Goal: Task Accomplishment & Management: Use online tool/utility

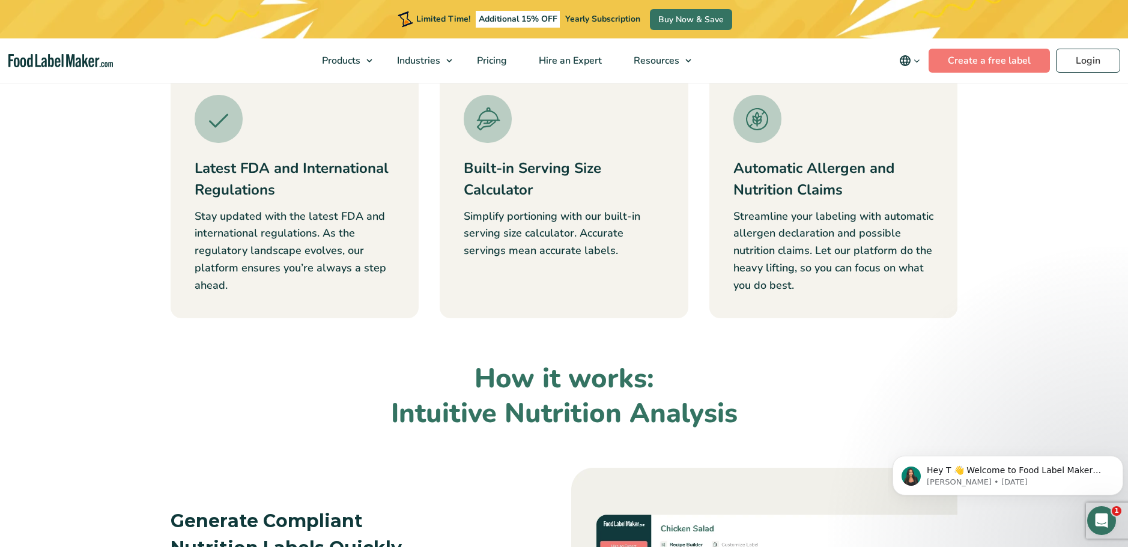
scroll to position [401, 0]
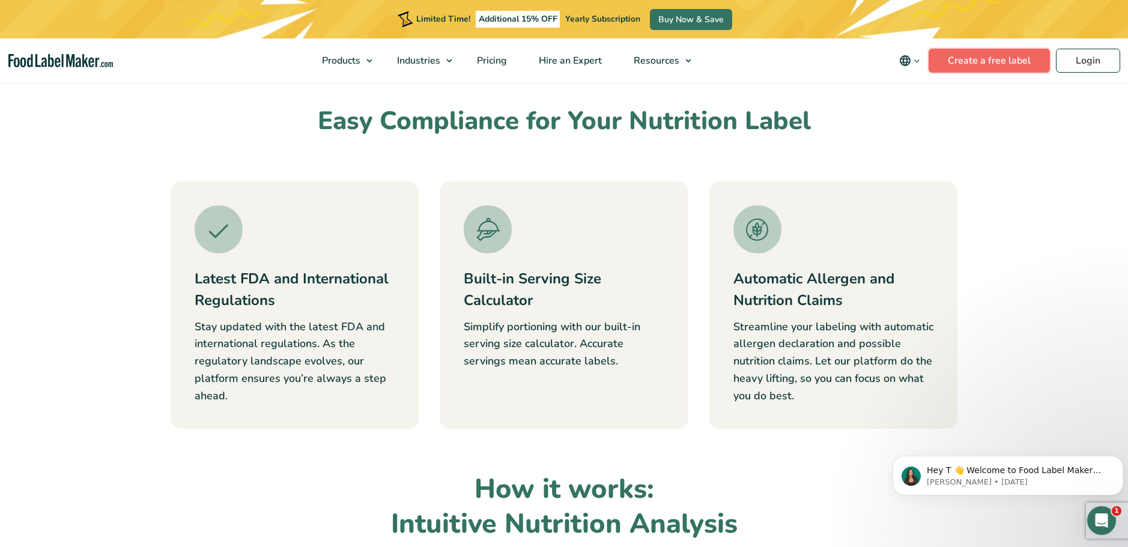
click at [967, 63] on link "Create a free label" at bounding box center [989, 61] width 121 height 24
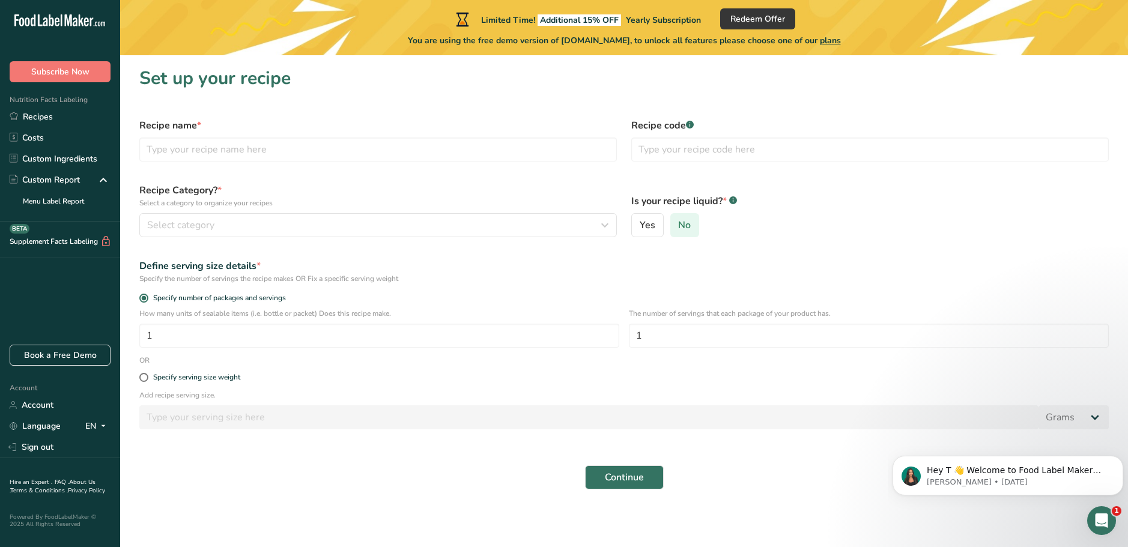
click at [686, 228] on span "No" at bounding box center [684, 225] width 13 height 12
click at [679, 228] on input "No" at bounding box center [675, 226] width 8 height 8
drag, startPoint x: 165, startPoint y: 334, endPoint x: 142, endPoint y: 335, distance: 22.8
click at [142, 335] on input "1" at bounding box center [379, 336] width 480 height 24
type input "7"
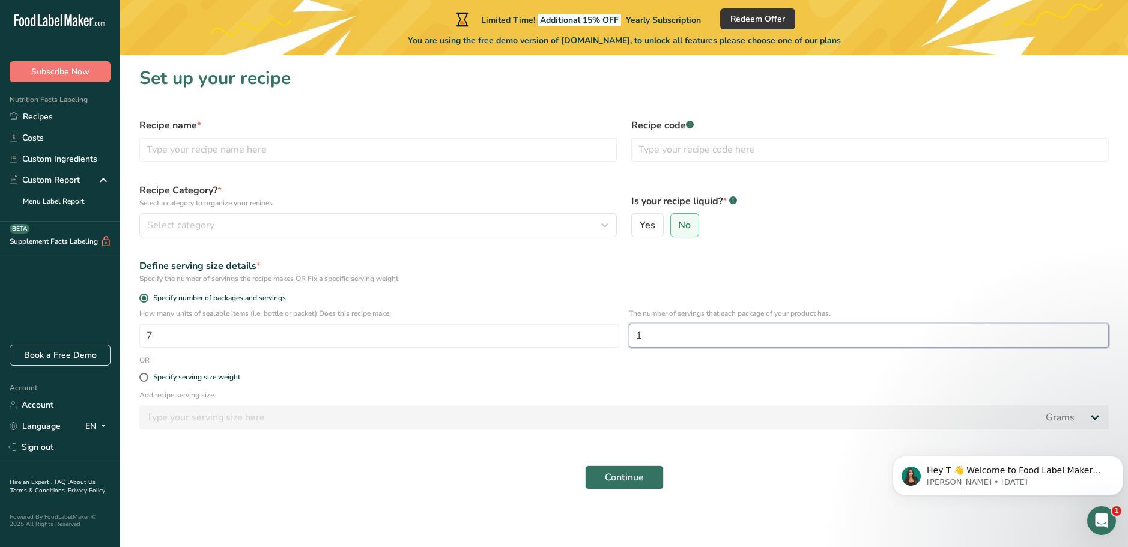
drag, startPoint x: 645, startPoint y: 336, endPoint x: 624, endPoint y: 335, distance: 21.0
click at [624, 335] on div "How many units of sealable items (i.e. bottle or packet) Does this recipe make.…" at bounding box center [624, 331] width 984 height 47
type input "30"
click at [299, 372] on div "Specify serving size weight" at bounding box center [624, 378] width 984 height 24
click at [145, 376] on span at bounding box center [143, 377] width 9 height 9
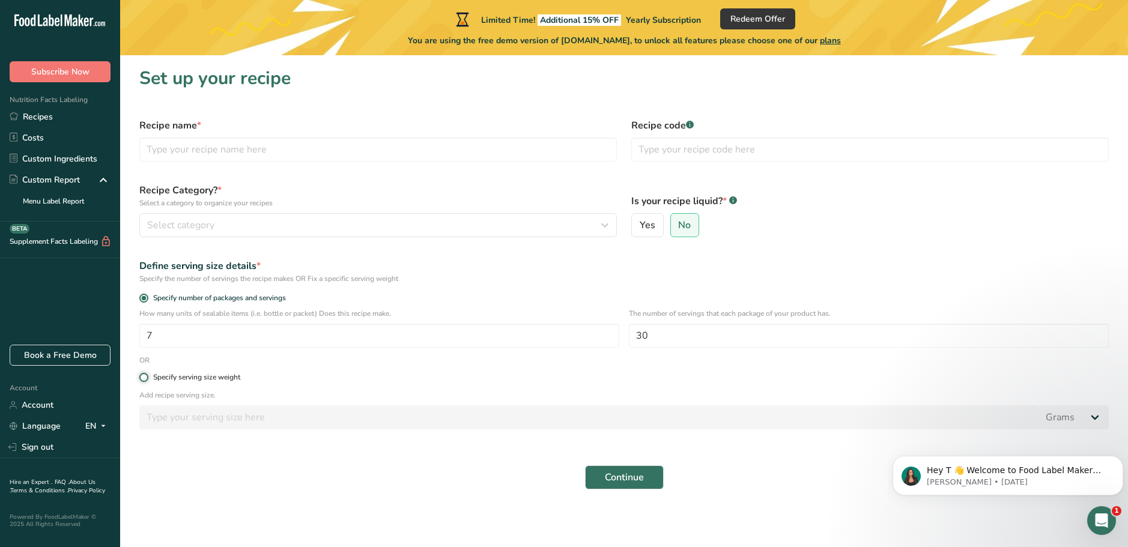
click at [145, 376] on input "Specify serving size weight" at bounding box center [143, 378] width 8 height 8
radio input "true"
radio input "false"
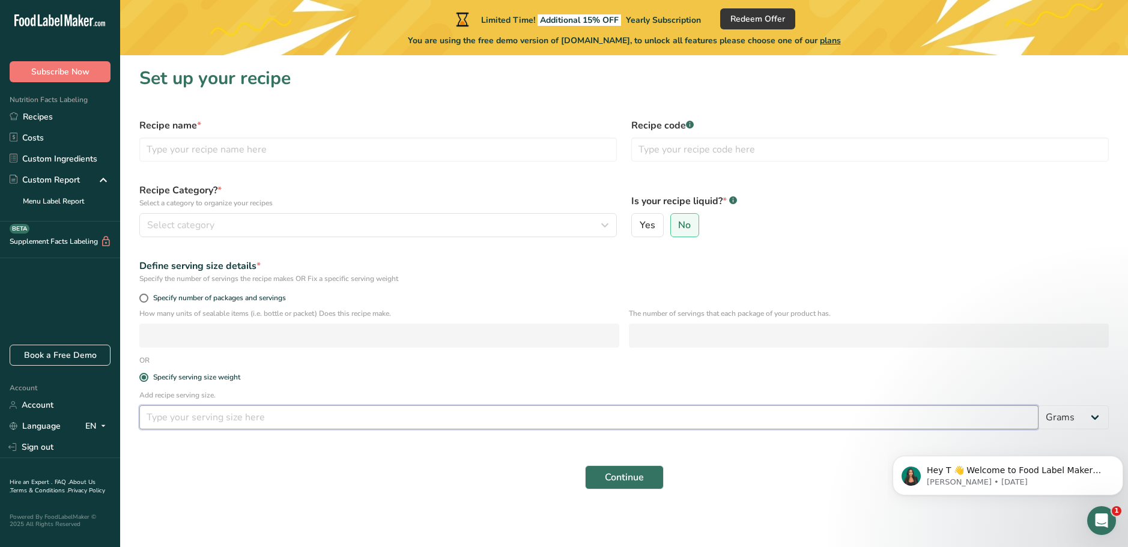
click at [165, 420] on input "number" at bounding box center [588, 417] width 899 height 24
type input "3"
click at [1092, 424] on select "Grams kg mg mcg lb oz l mL fl oz tbsp tsp cup qt gallon" at bounding box center [1074, 417] width 70 height 24
select select "19"
click at [1039, 405] on select "Grams kg mg mcg lb oz l mL fl oz tbsp tsp cup qt gallon" at bounding box center [1074, 417] width 70 height 24
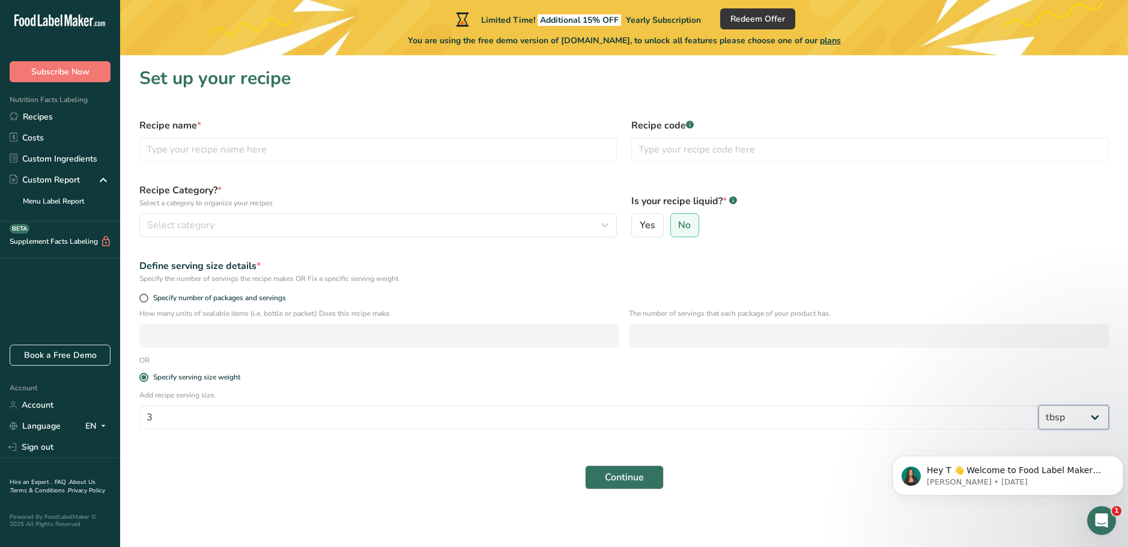
select select "22"
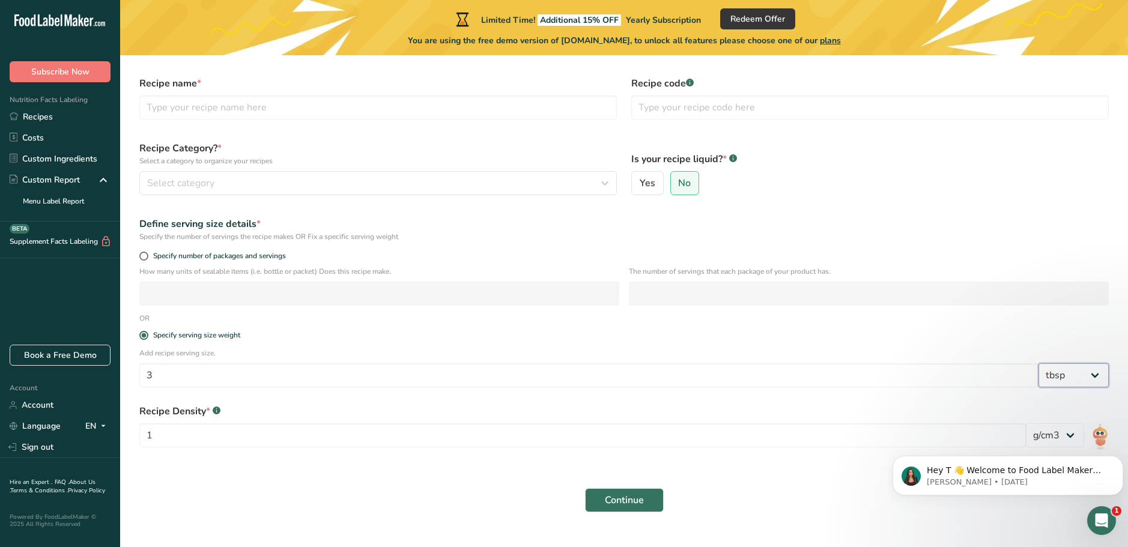
scroll to position [65, 0]
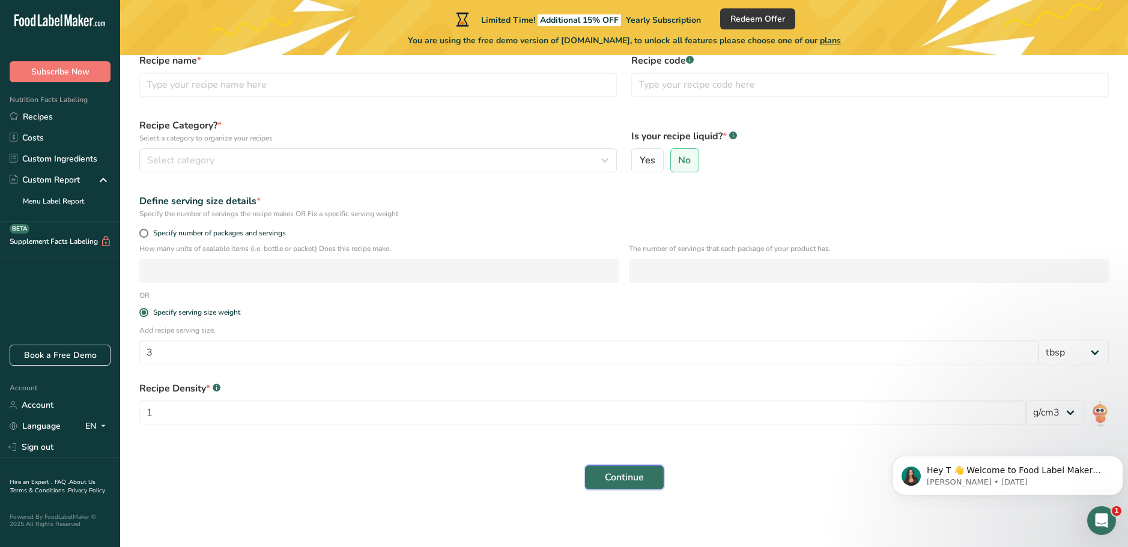
click at [615, 476] on span "Continue" at bounding box center [624, 477] width 39 height 14
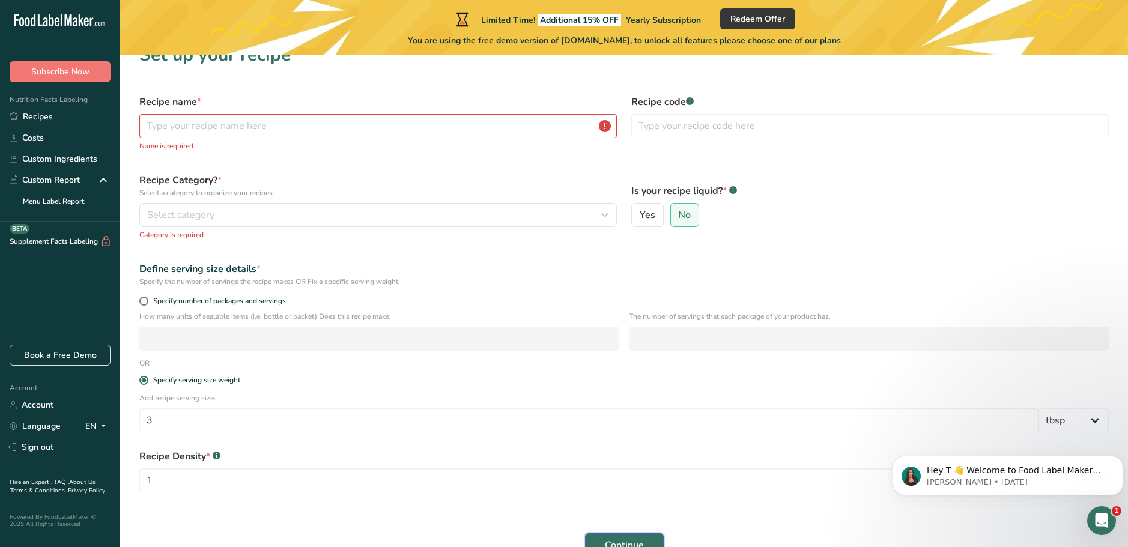
scroll to position [0, 0]
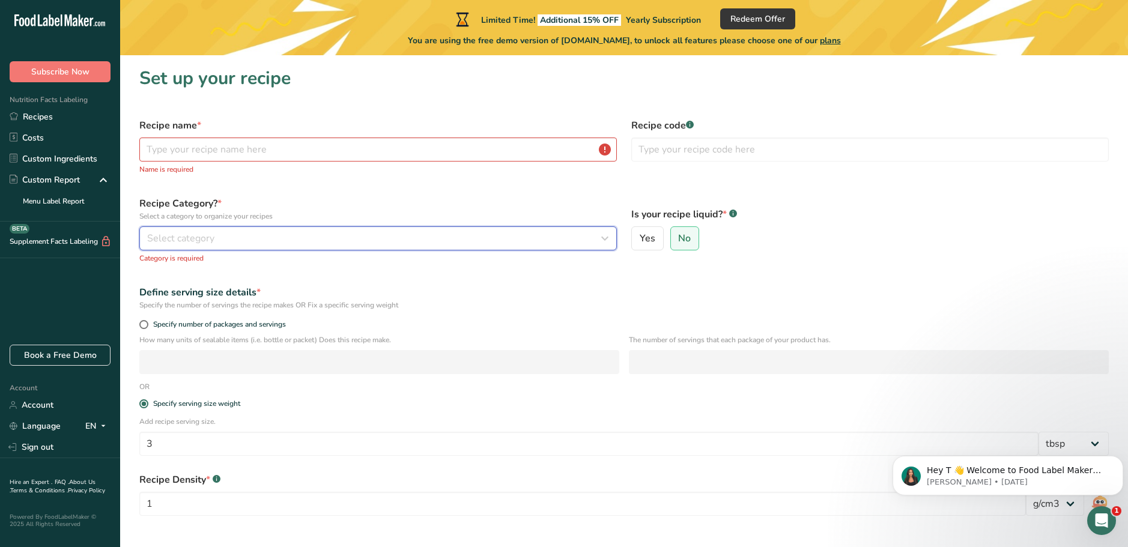
click at [246, 237] on div "Select category" at bounding box center [374, 238] width 455 height 14
